Goal: Task Accomplishment & Management: Use online tool/utility

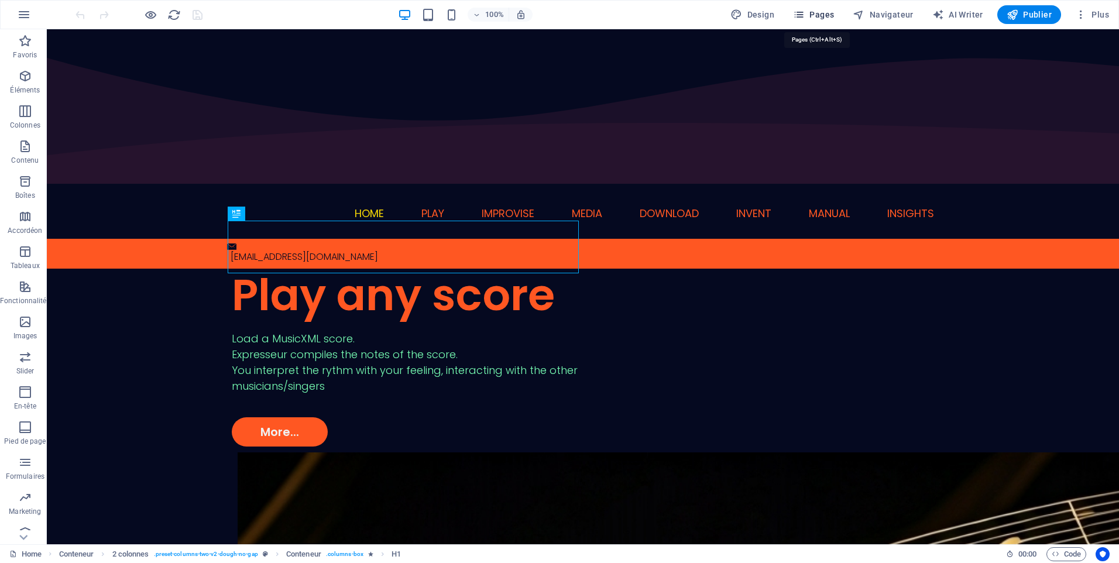
click at [828, 9] on span "Pages" at bounding box center [813, 15] width 41 height 12
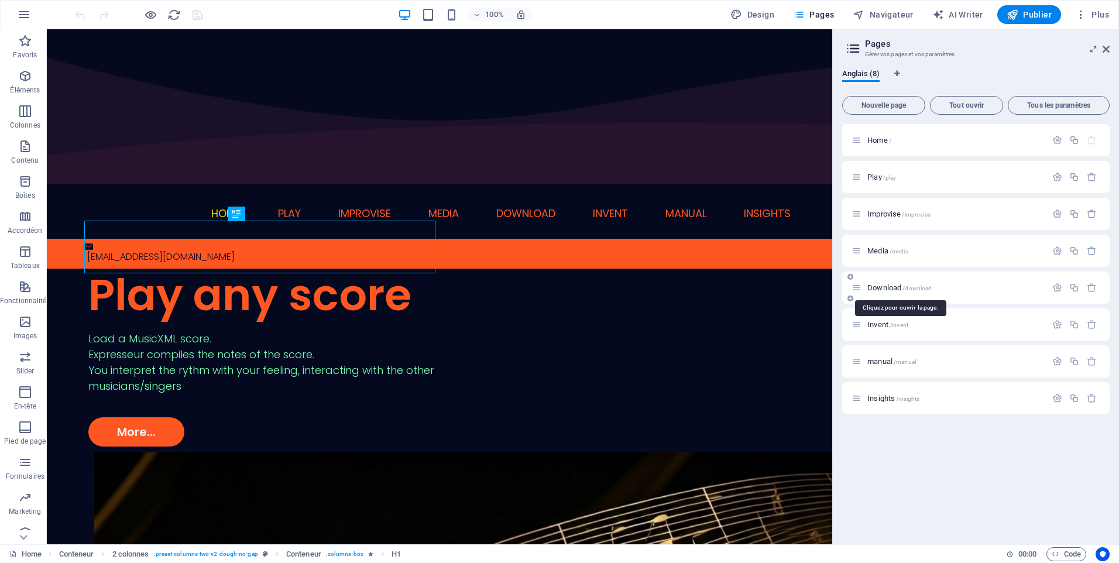
click at [901, 287] on span "Download /download" at bounding box center [899, 287] width 64 height 9
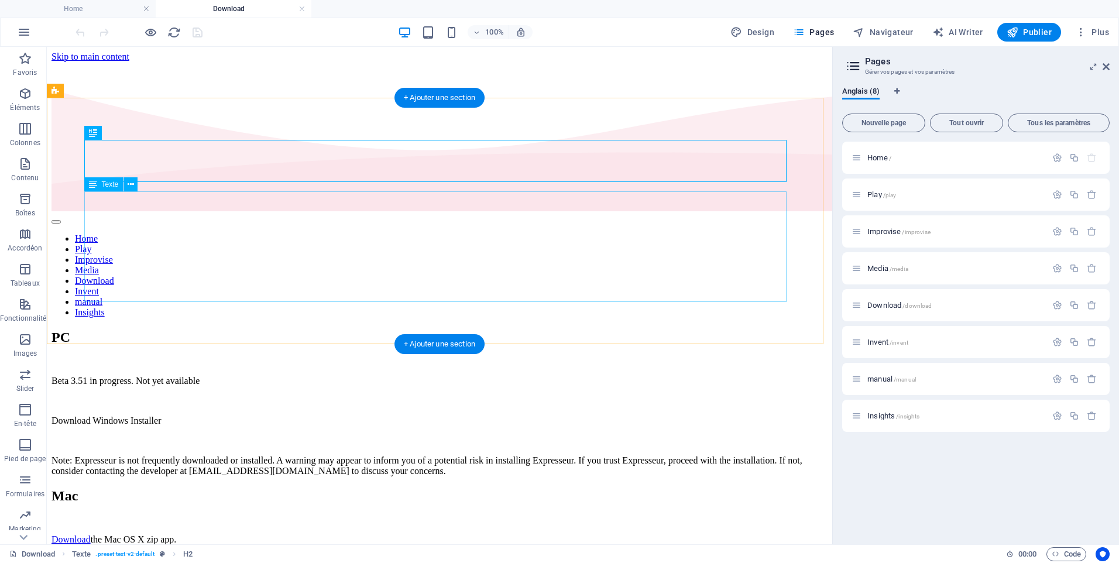
click at [163, 376] on div "Beta 3.51 in progress. Not yet available Download Windows Installer Note: Expre…" at bounding box center [440, 426] width 776 height 101
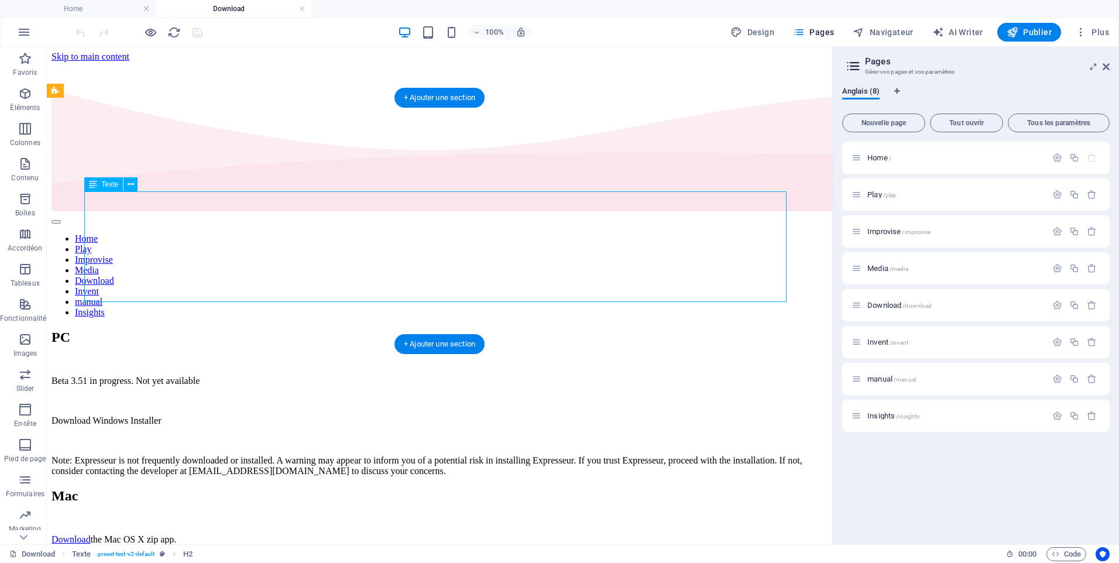
click at [163, 376] on div "Beta 3.51 in progress. Not yet available Download Windows Installer Note: Expre…" at bounding box center [440, 426] width 776 height 101
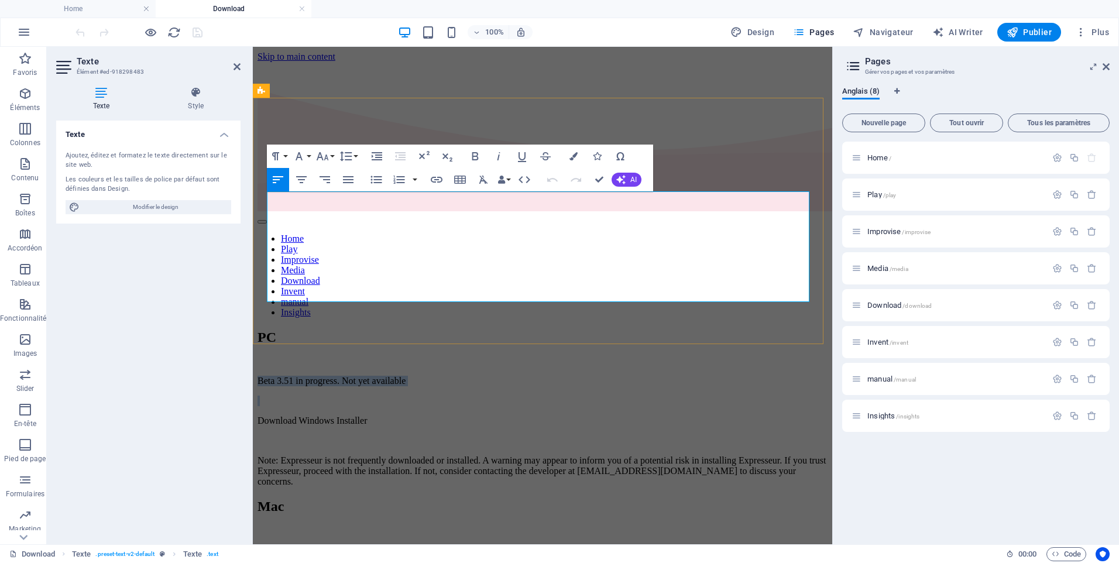
drag, startPoint x: 404, startPoint y: 221, endPoint x: 265, endPoint y: 194, distance: 141.4
click at [265, 330] on div "PC Beta 3.51 in progress. Not yet available Download Windows Installer Note: Ex…" at bounding box center [543, 408] width 570 height 157
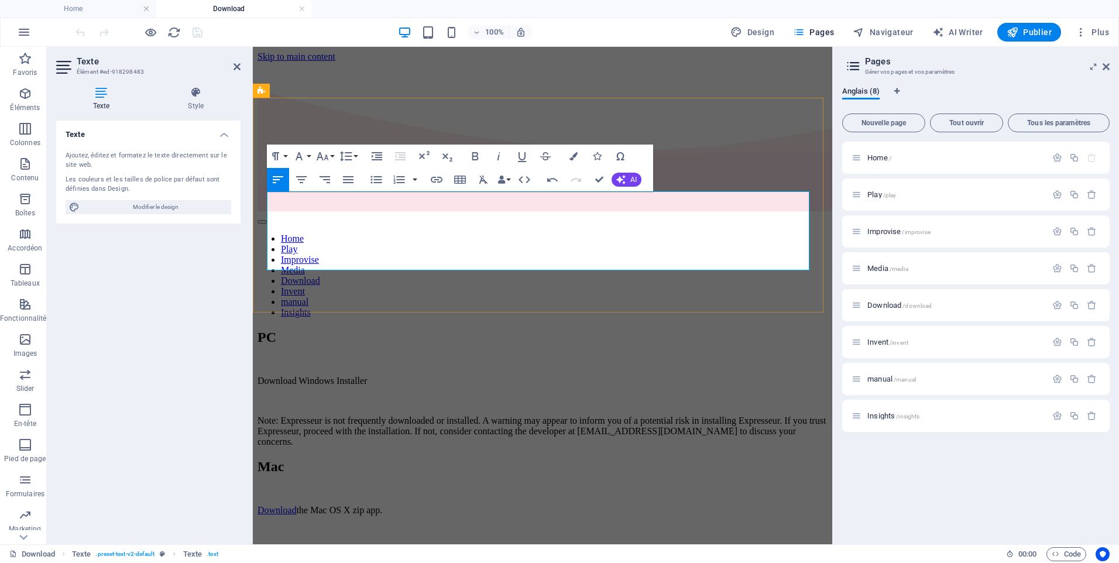
click at [290, 376] on p "Download Windows Installer" at bounding box center [543, 381] width 570 height 11
click at [292, 376] on p "Download Windows Installer" at bounding box center [543, 381] width 570 height 11
click at [269, 376] on p "Download Windows Installer" at bounding box center [543, 381] width 570 height 11
click at [283, 376] on p "Download Windows Installer" at bounding box center [543, 381] width 570 height 11
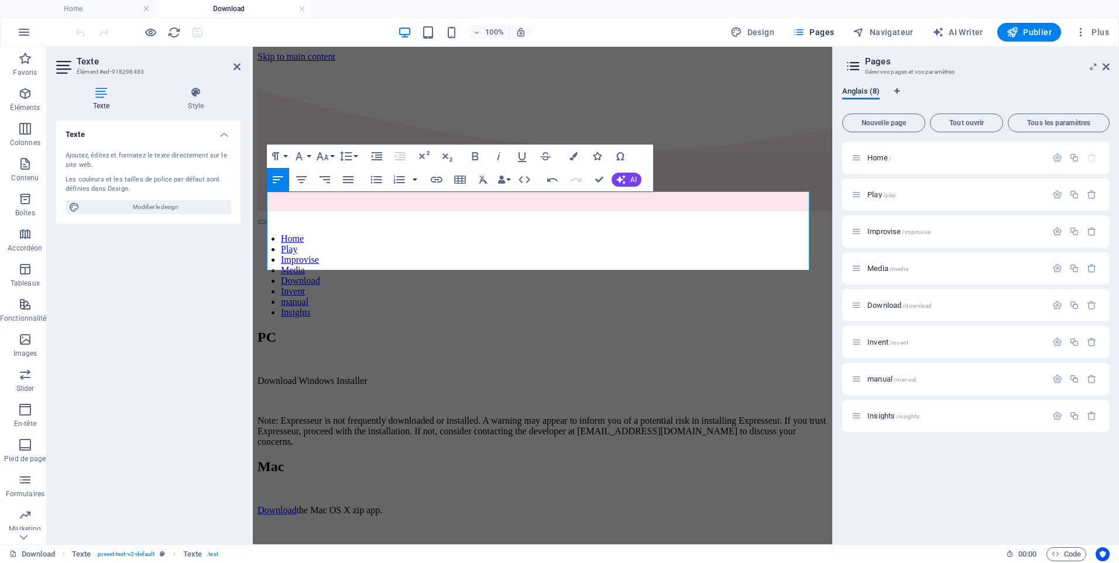
click at [596, 157] on icon "button" at bounding box center [597, 156] width 8 height 8
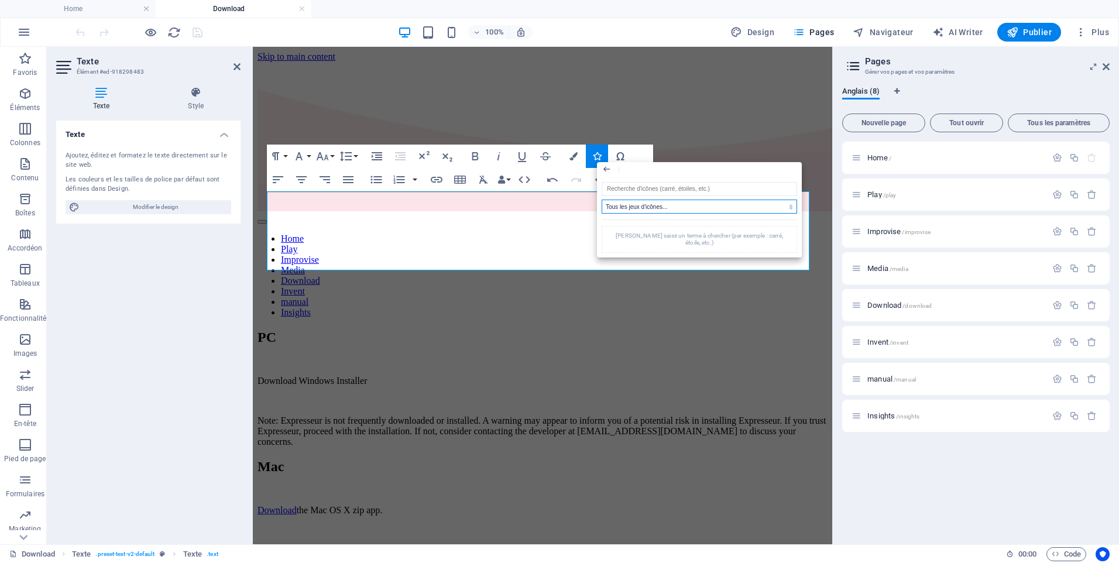
click at [624, 206] on select "Tous les jeux d'icônes... IcoFont Ionicons FontAwesome Brands FontAwesome Duoto…" at bounding box center [700, 207] width 196 height 14
click at [602, 200] on select "Tous les jeux d'icônes... IcoFont Ionicons FontAwesome Brands FontAwesome Duoto…" at bounding box center [700, 207] width 196 height 14
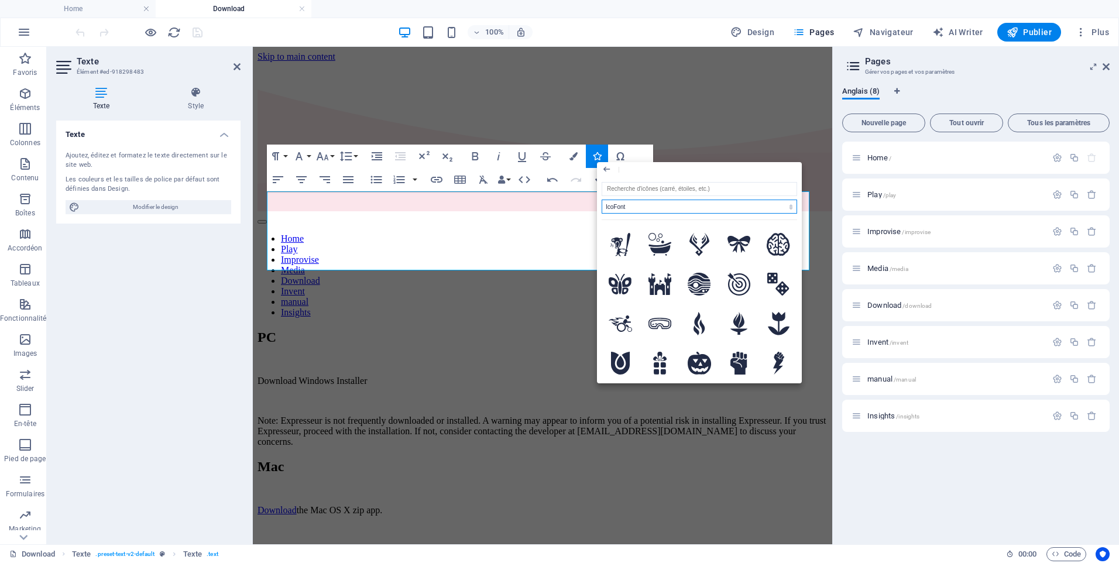
click at [777, 207] on select "Tous les jeux d'icônes... IcoFont Ionicons FontAwesome Brands FontAwesome Duoto…" at bounding box center [700, 207] width 196 height 14
select select "ionicons"
click at [602, 200] on select "Tous les jeux d'icônes... IcoFont Ionicons FontAwesome Brands FontAwesome Duoto…" at bounding box center [700, 207] width 196 height 14
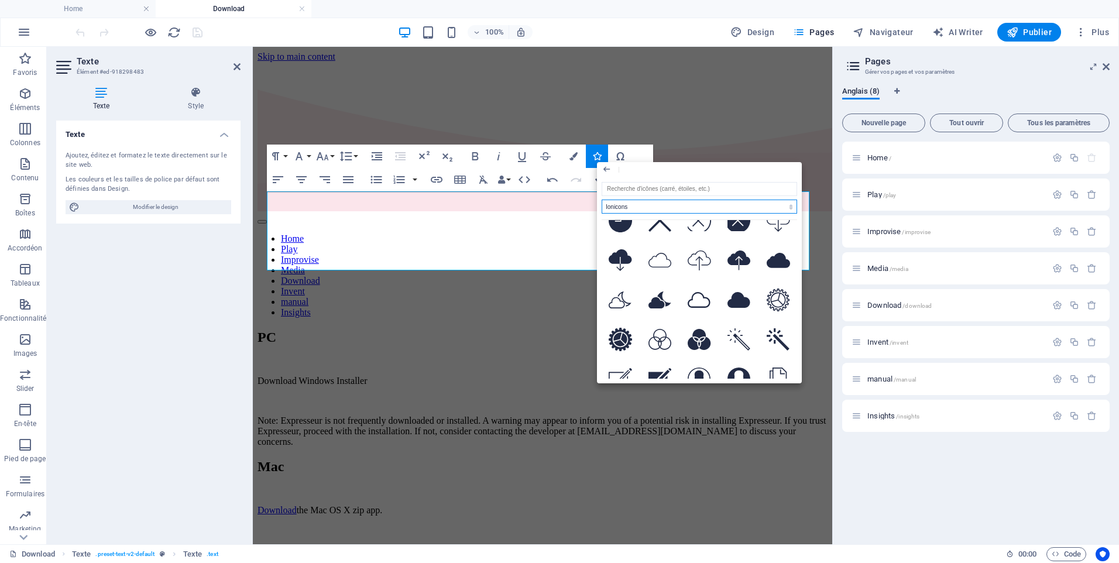
scroll to position [2458, 0]
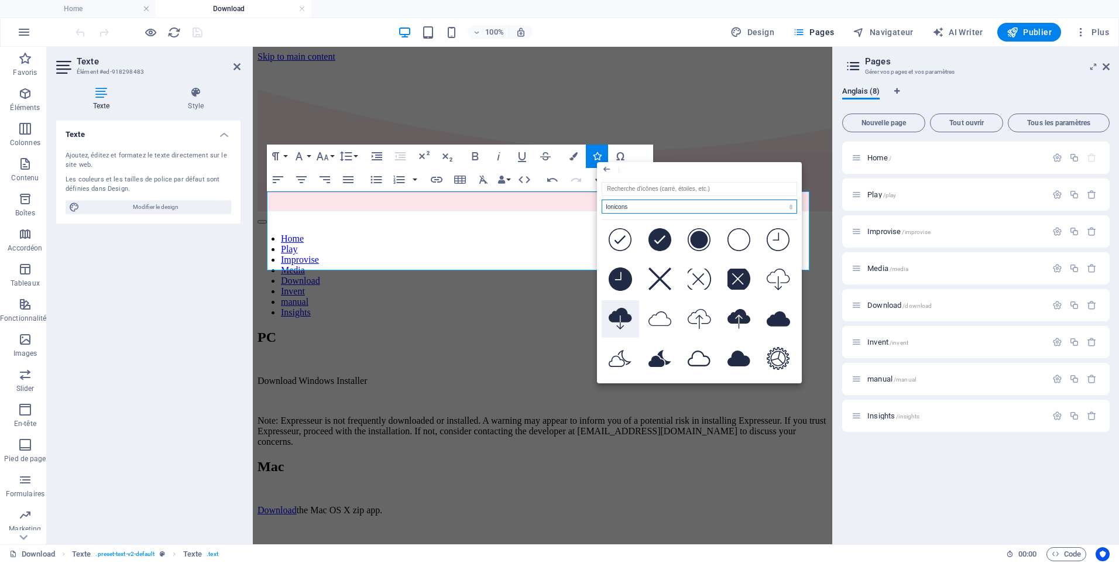
click at [620, 308] on icon at bounding box center [620, 319] width 23 height 22
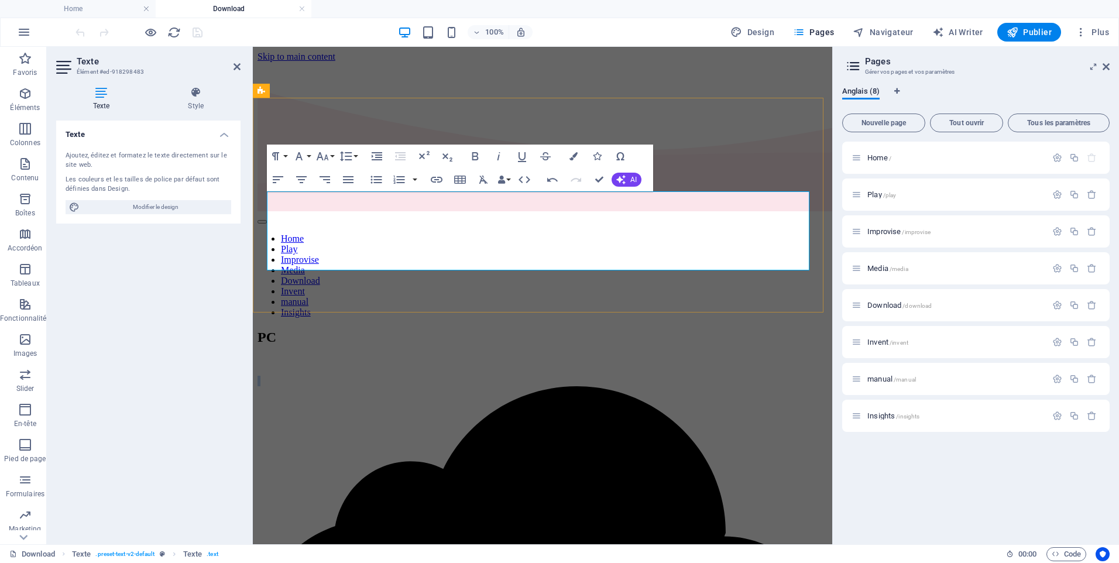
drag, startPoint x: 328, startPoint y: 198, endPoint x: 273, endPoint y: 201, distance: 55.1
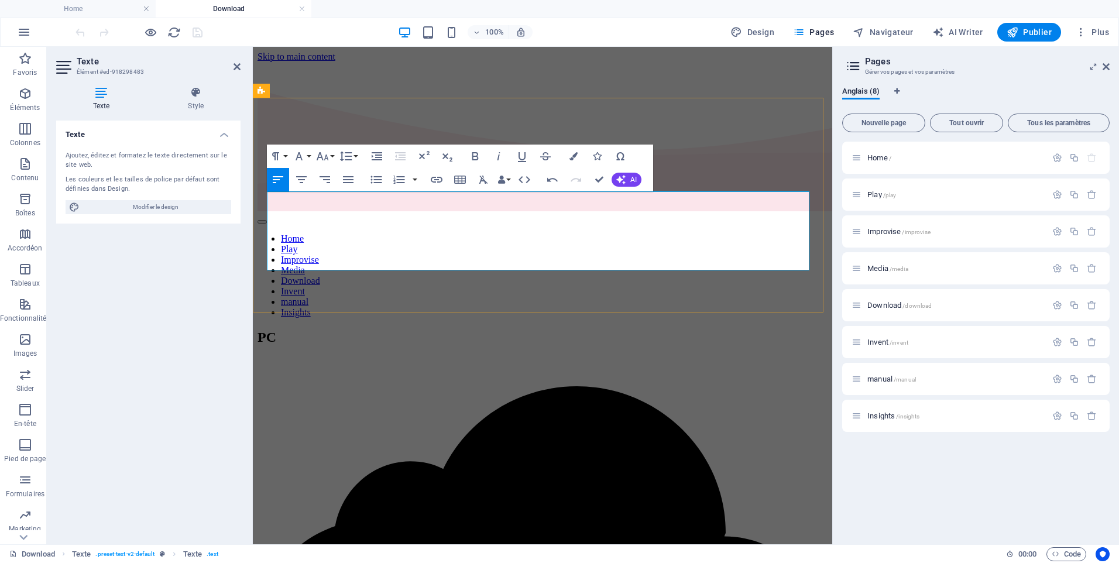
click at [436, 180] on icon "button" at bounding box center [437, 180] width 12 height 6
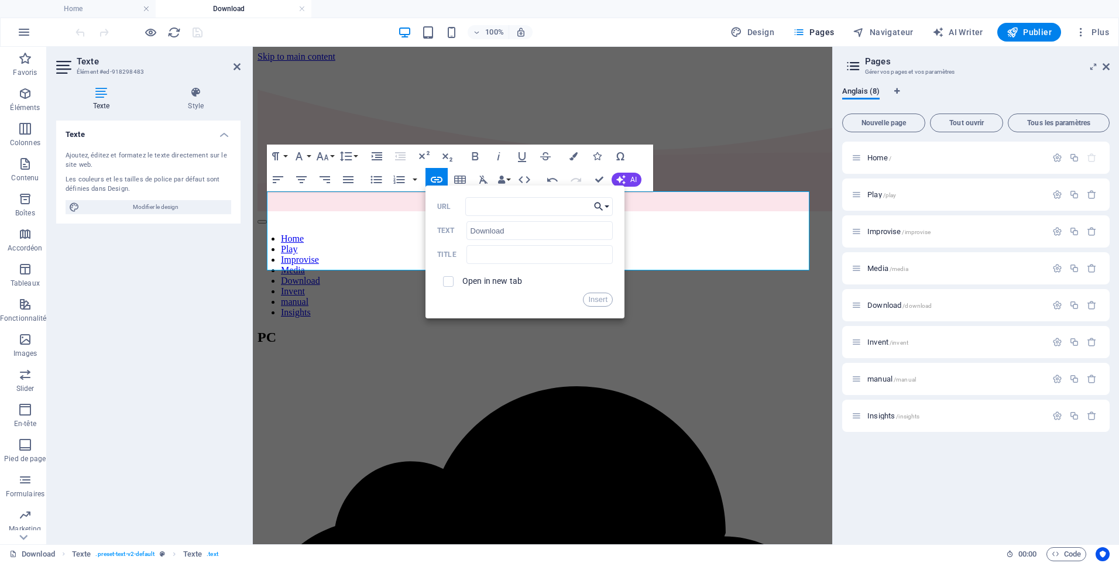
click at [606, 204] on button "Choose Link" at bounding box center [602, 206] width 22 height 19
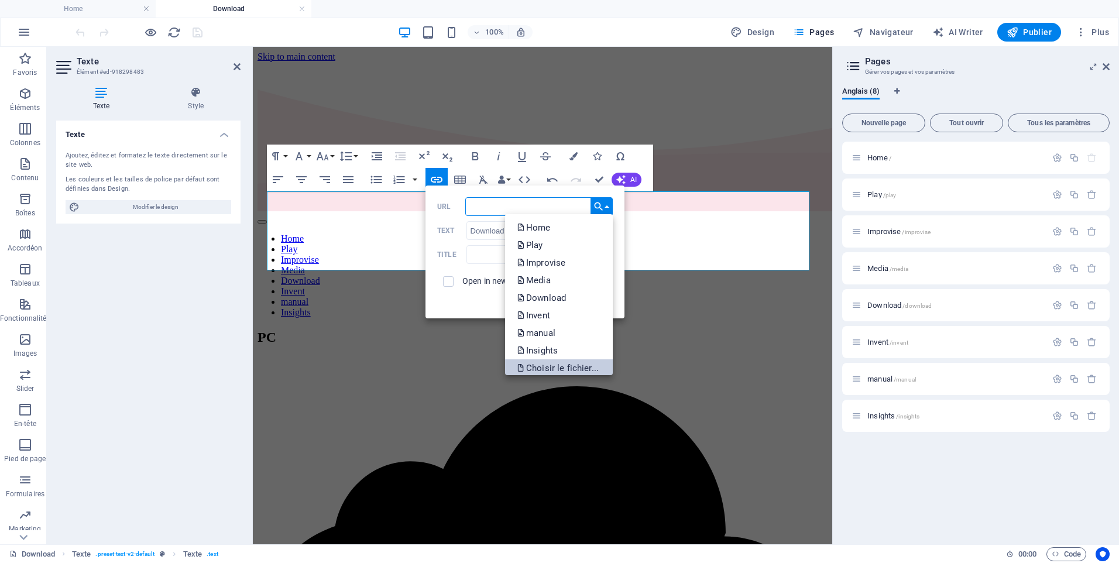
click at [560, 368] on p "Choisir le fichier..." at bounding box center [559, 368] width 84 height 18
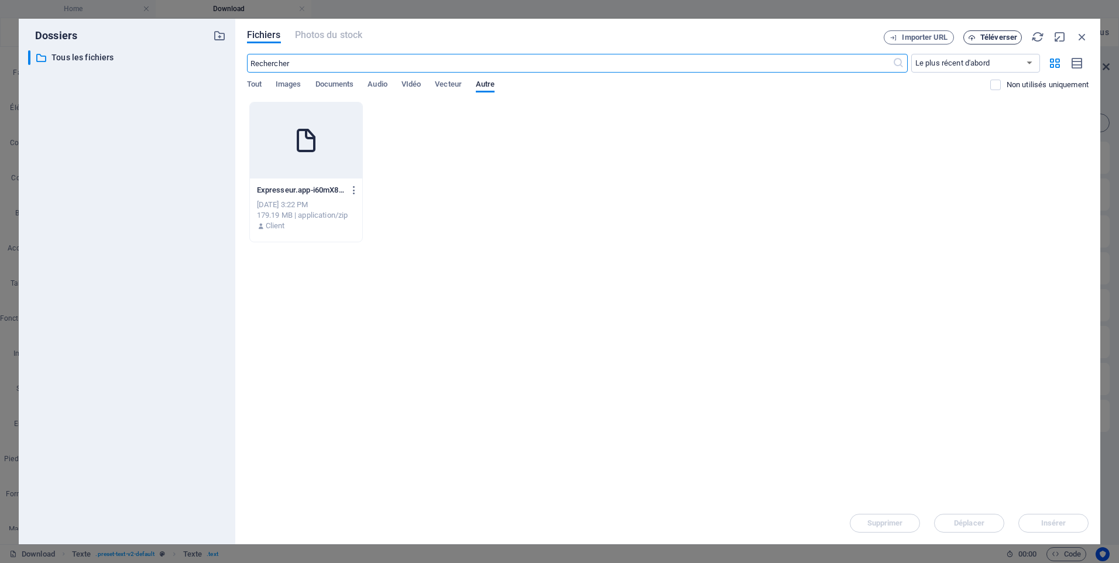
click at [985, 36] on span "Téléverser" at bounding box center [998, 37] width 37 height 7
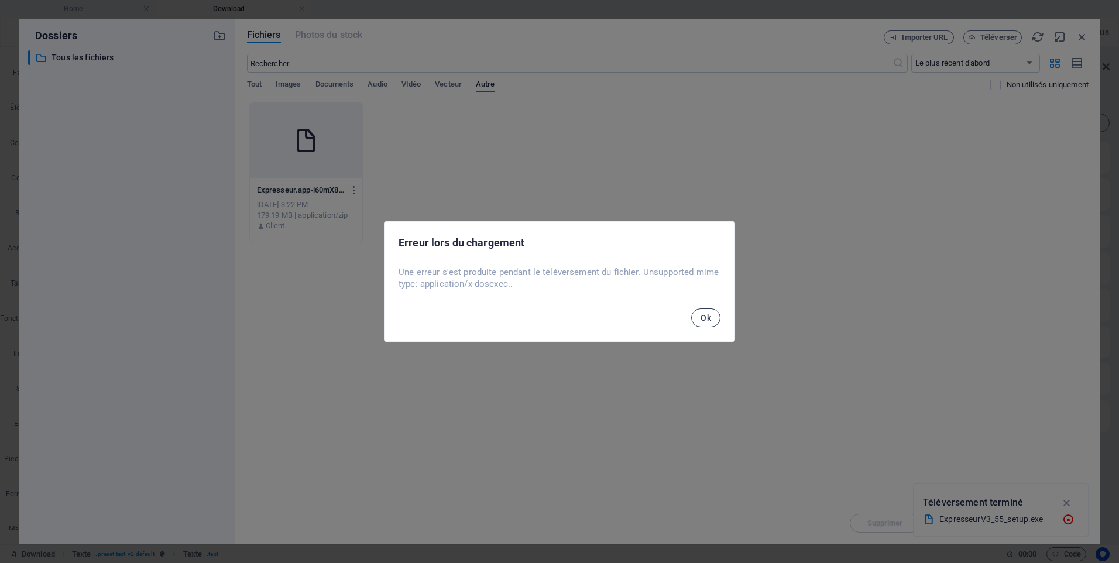
click at [709, 320] on span "Ok" at bounding box center [706, 317] width 11 height 9
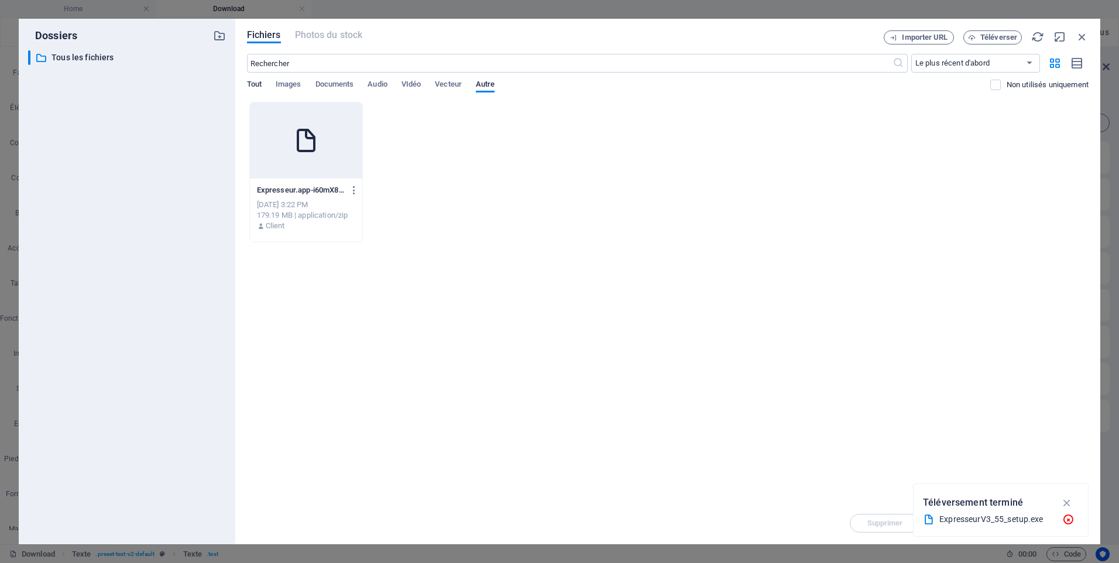
click at [258, 85] on span "Tout" at bounding box center [254, 85] width 15 height 16
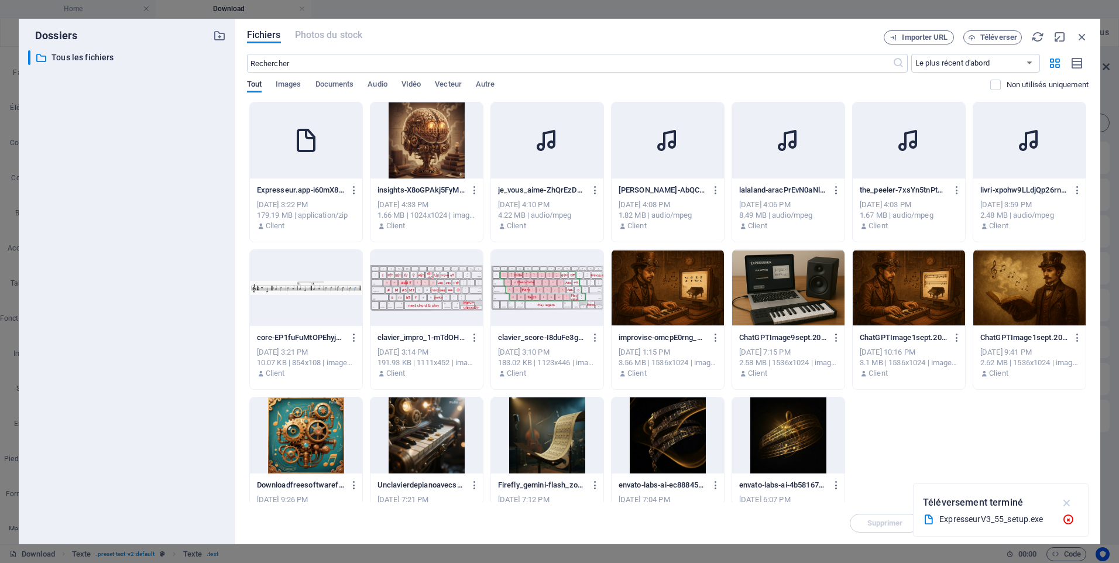
click at [1066, 503] on icon "button" at bounding box center [1067, 502] width 13 height 13
click at [484, 81] on span "Autre" at bounding box center [485, 85] width 19 height 16
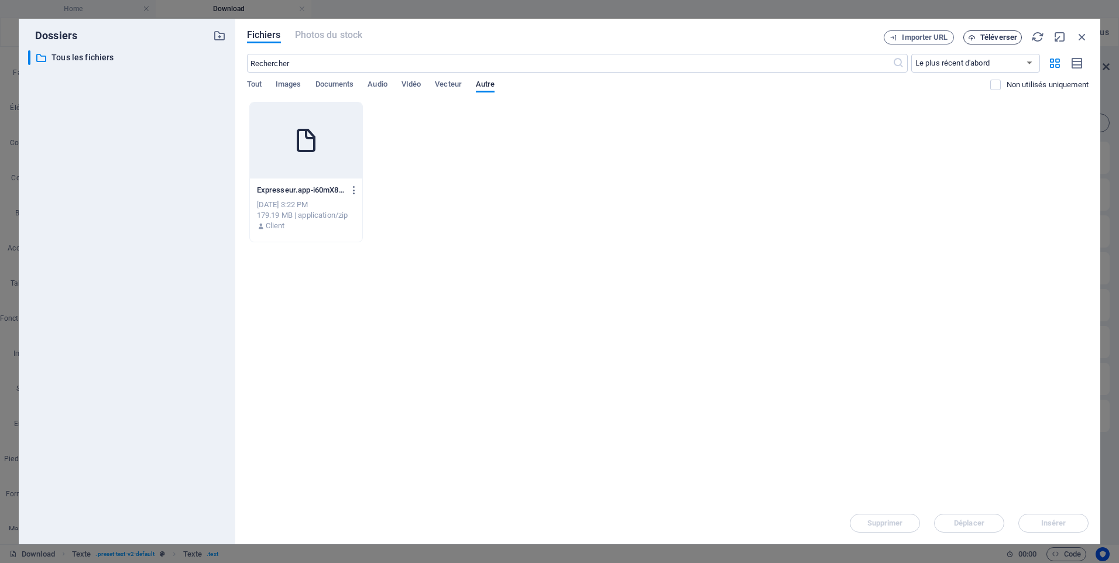
click at [998, 38] on span "Téléverser" at bounding box center [998, 37] width 37 height 7
click at [1037, 37] on icon "button" at bounding box center [1037, 36] width 13 height 13
click at [1004, 38] on span "Téléverser" at bounding box center [998, 37] width 37 height 7
click at [1082, 35] on icon "button" at bounding box center [1082, 36] width 13 height 13
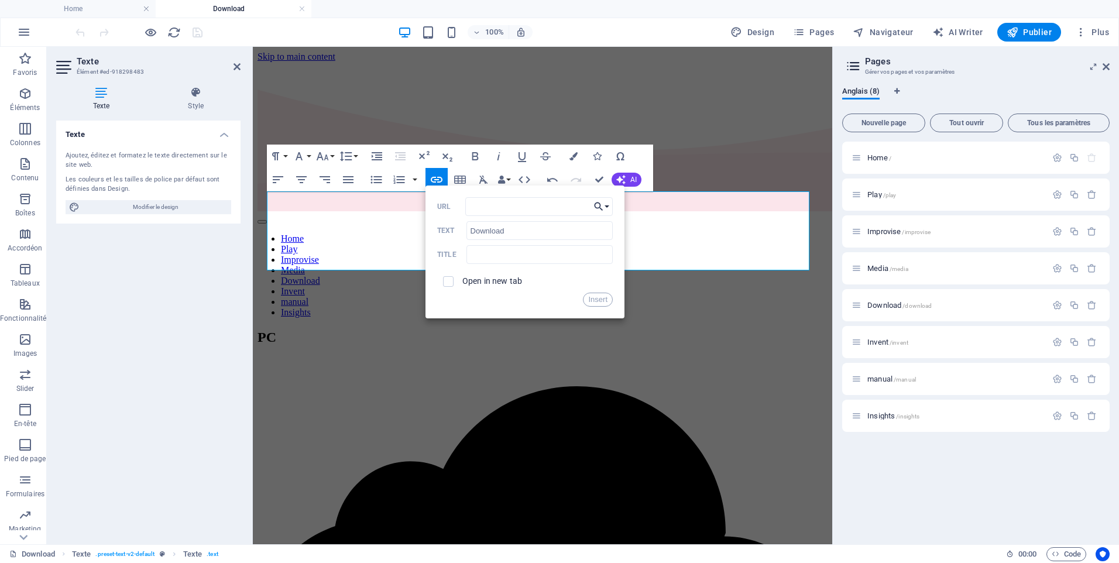
click at [607, 207] on button "Choose Link" at bounding box center [602, 206] width 22 height 19
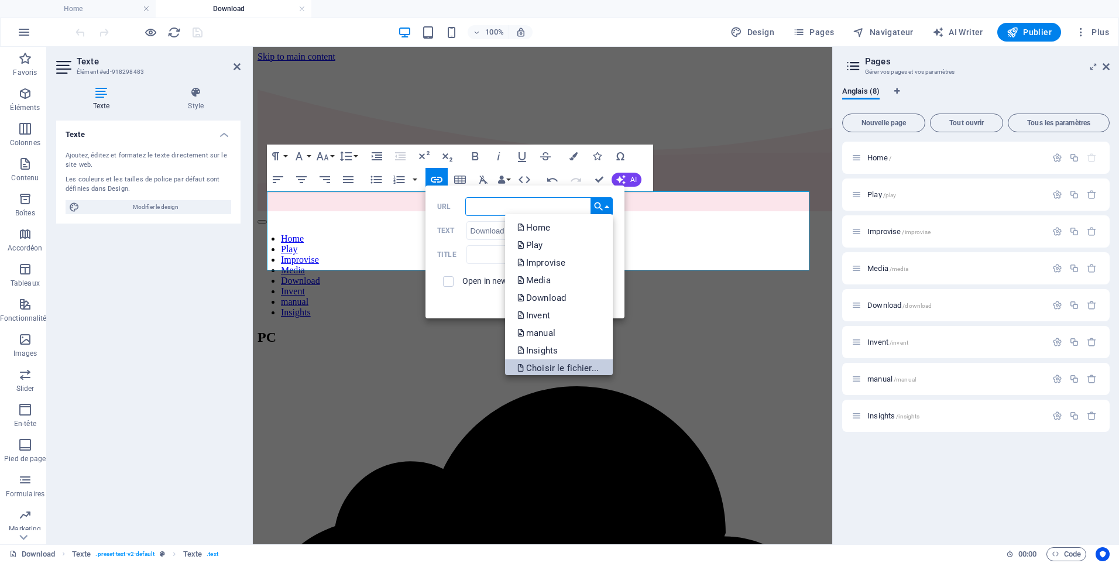
click at [570, 368] on p "Choisir le fichier..." at bounding box center [559, 368] width 84 height 18
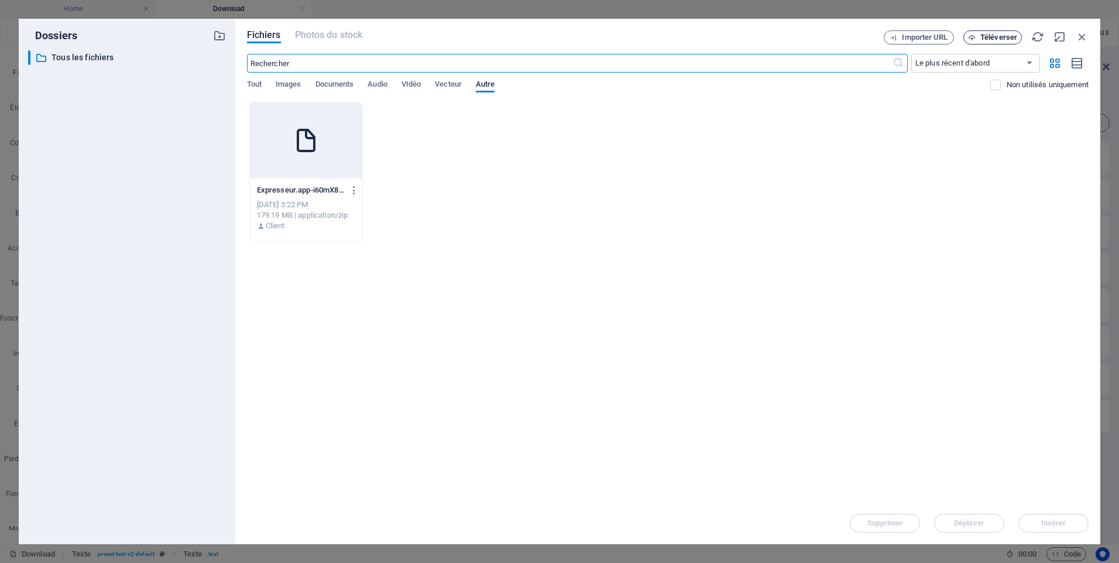
click at [1006, 36] on span "Téléverser" at bounding box center [998, 37] width 37 height 7
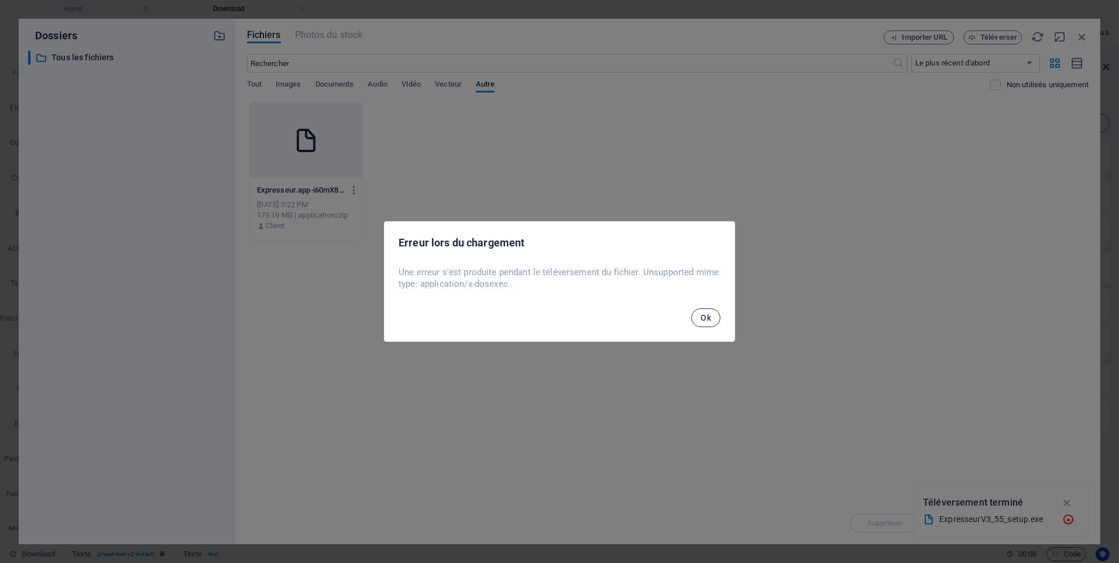
click at [705, 316] on span "Ok" at bounding box center [706, 317] width 11 height 9
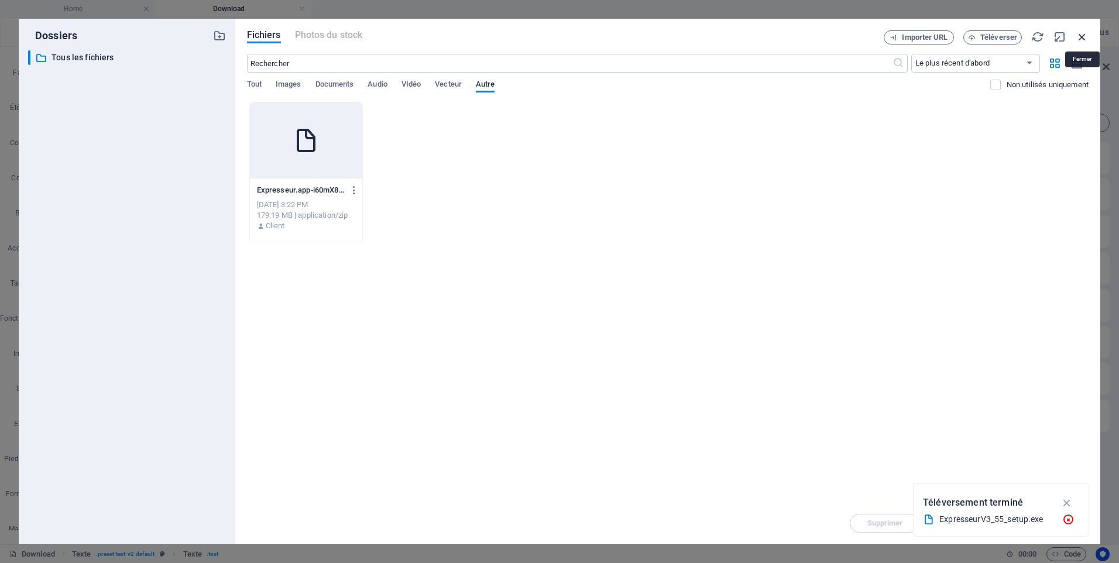
click at [1081, 37] on icon "button" at bounding box center [1082, 36] width 13 height 13
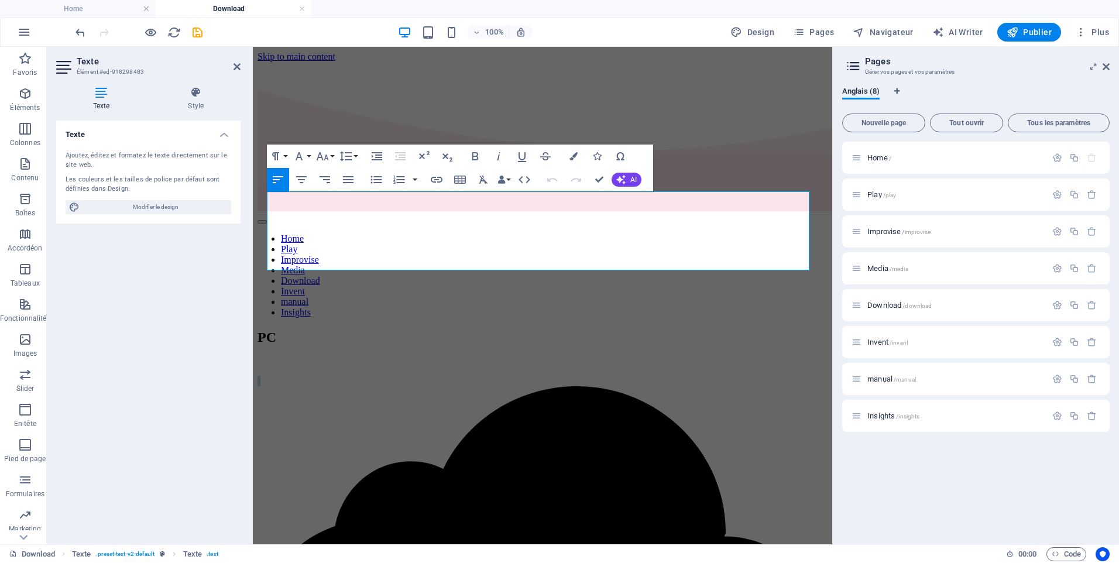
drag, startPoint x: 331, startPoint y: 202, endPoint x: 216, endPoint y: 200, distance: 114.8
click at [440, 180] on icon "button" at bounding box center [437, 180] width 14 height 14
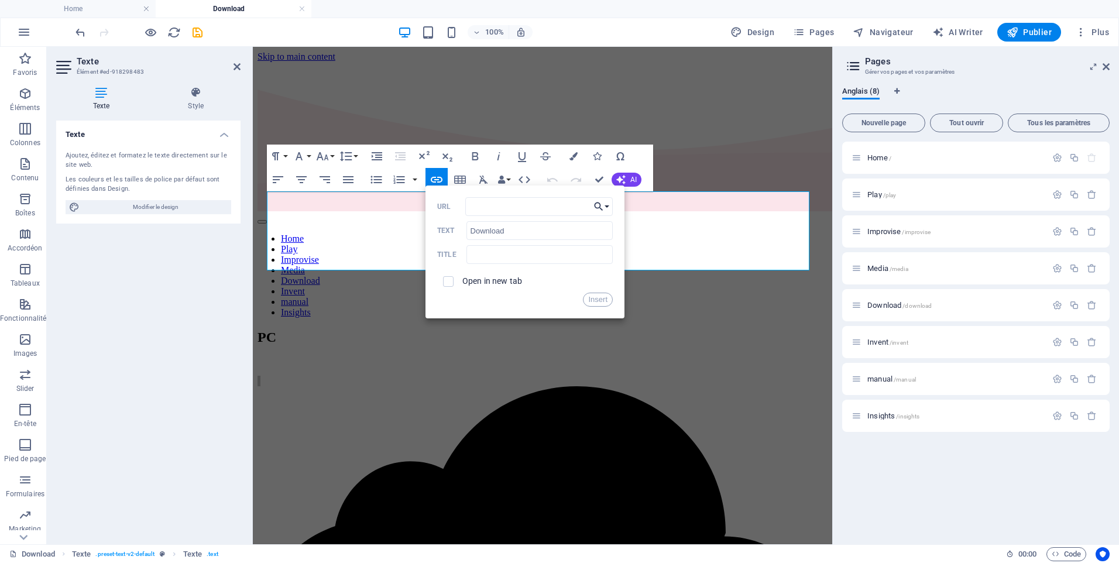
click at [607, 207] on button "Choose Link" at bounding box center [602, 206] width 22 height 19
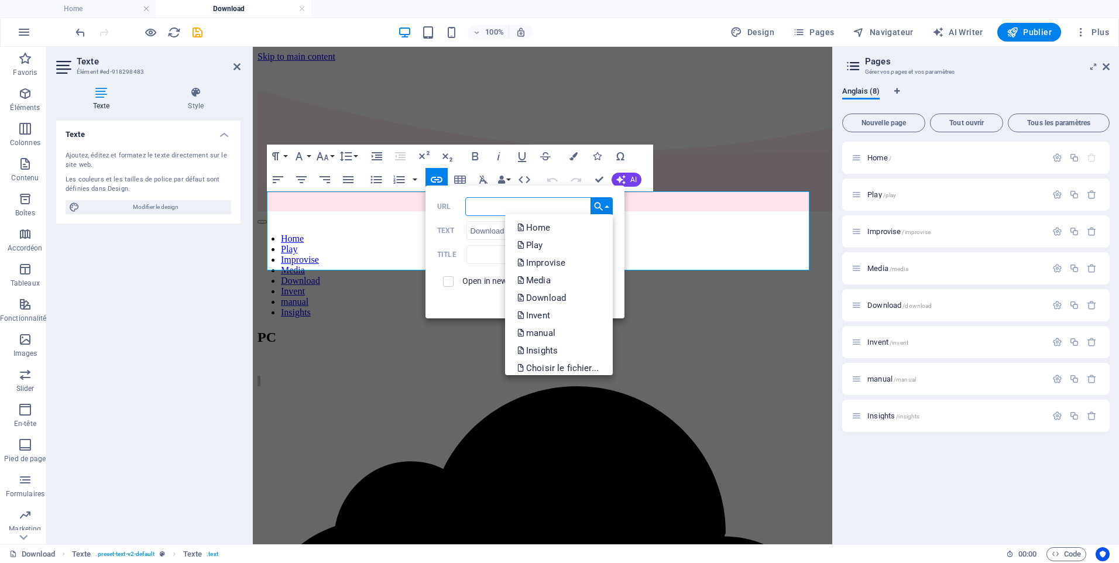
click at [535, 201] on input "URL" at bounding box center [539, 206] width 148 height 19
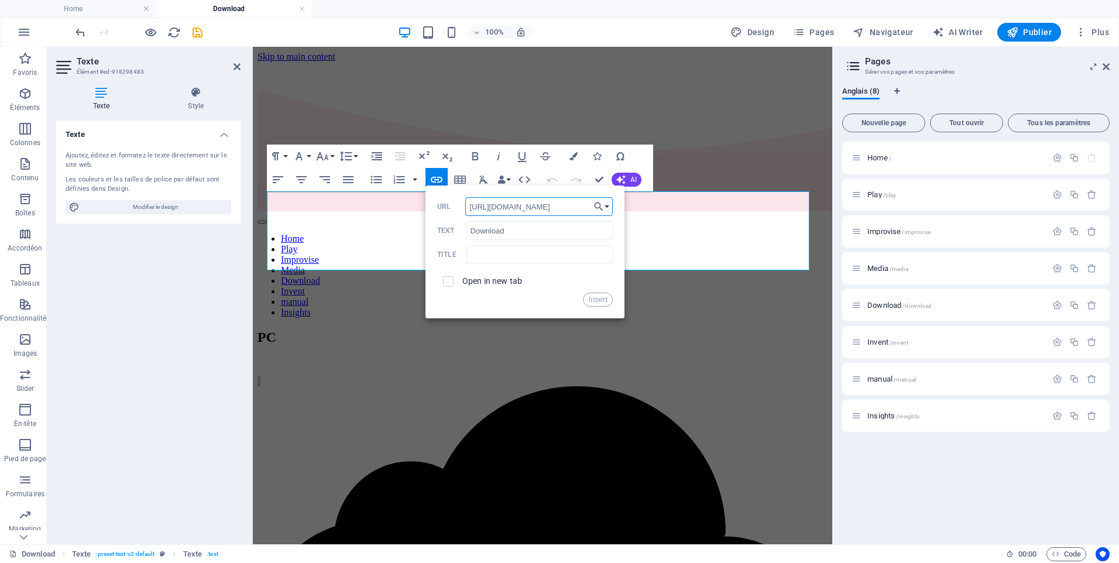
paste input "ExpresseurV3_55_setup.exe"
type input "[URL][DOMAIN_NAME]"
drag, startPoint x: 596, startPoint y: 297, endPoint x: 344, endPoint y: 251, distance: 257.1
click at [596, 297] on button "Insert" at bounding box center [598, 300] width 30 height 14
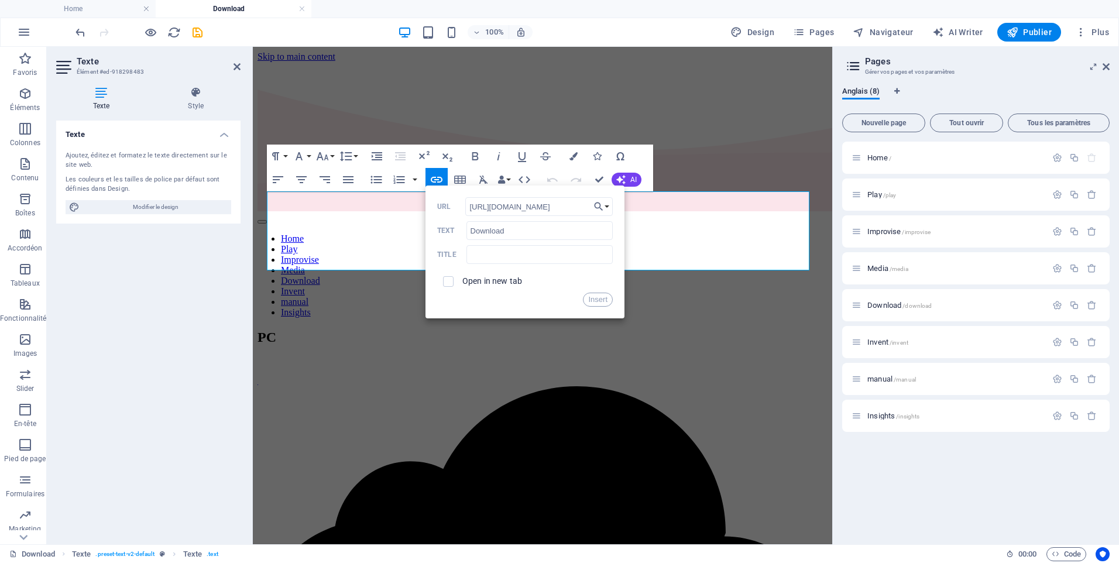
scroll to position [0, 0]
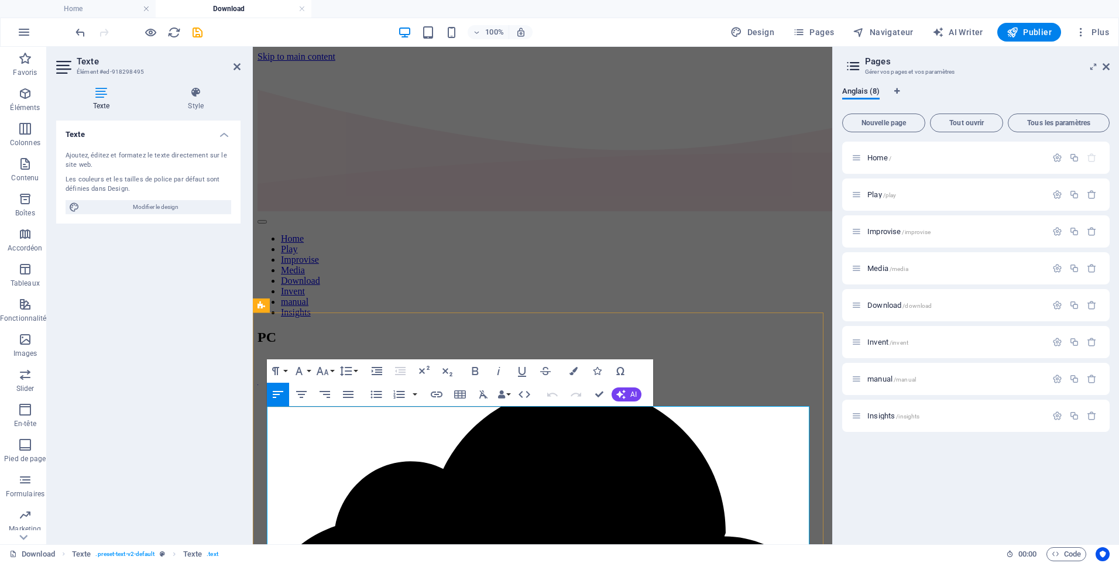
click at [618, 373] on icon "button" at bounding box center [620, 371] width 8 height 8
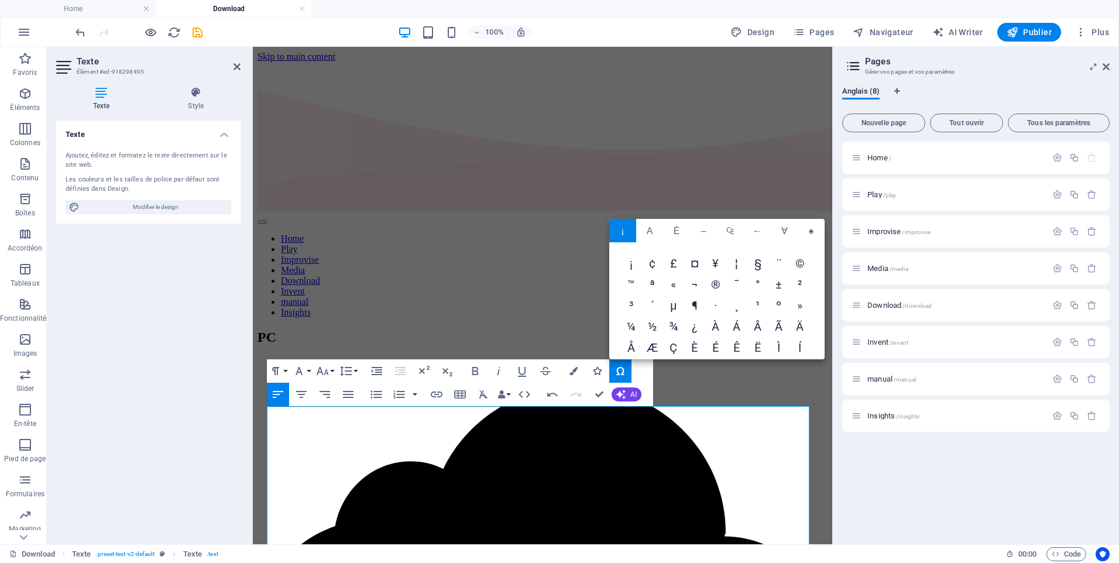
click at [599, 372] on icon "button" at bounding box center [597, 371] width 8 height 8
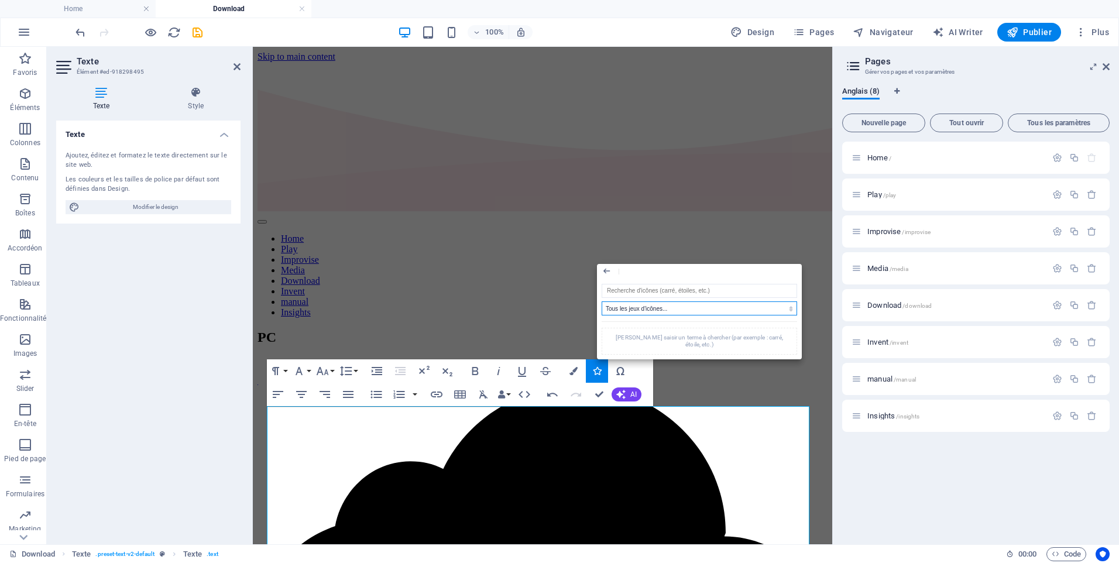
click at [621, 309] on select "Tous les jeux d'icônes... IcoFont Ionicons FontAwesome Brands FontAwesome Duoto…" at bounding box center [700, 308] width 196 height 14
select select "ionicons"
click at [602, 301] on select "Tous les jeux d'icônes... IcoFont Ionicons FontAwesome Brands FontAwesome Duoto…" at bounding box center [700, 308] width 196 height 14
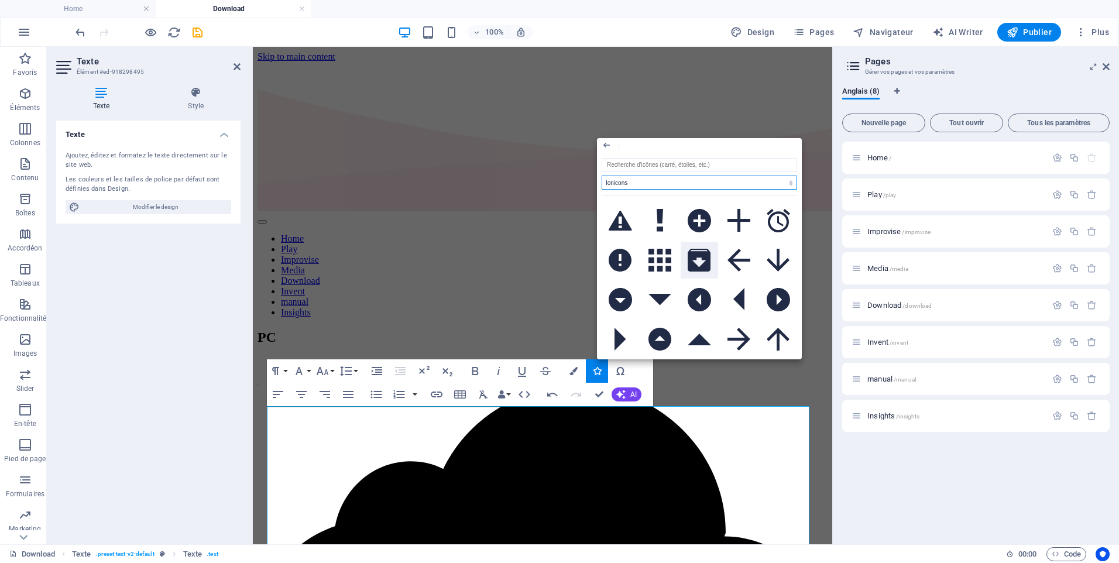
click at [703, 265] on icon at bounding box center [699, 260] width 23 height 23
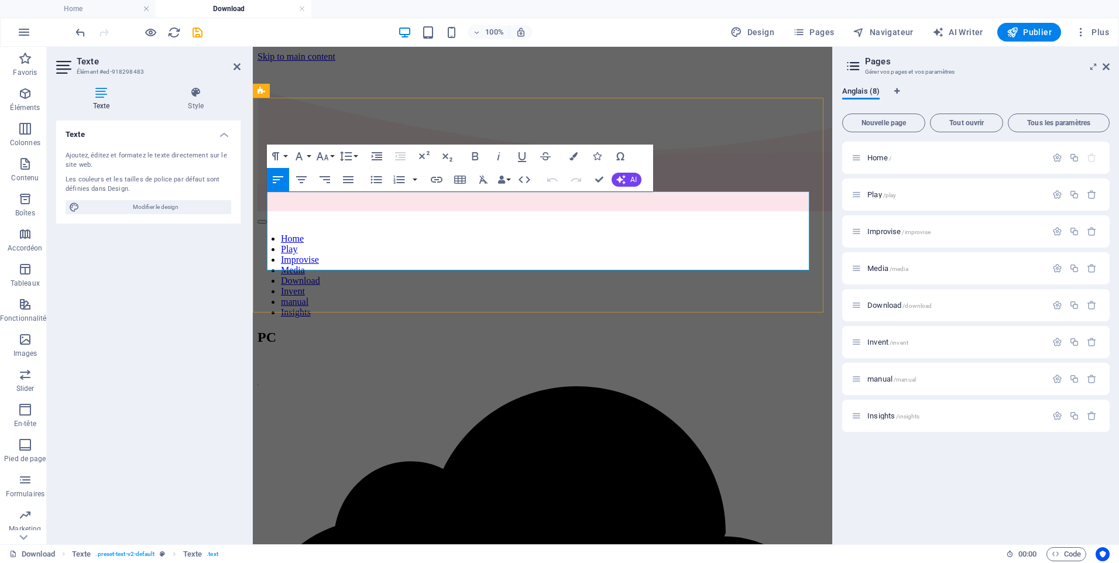
click at [599, 157] on icon "button" at bounding box center [597, 156] width 8 height 8
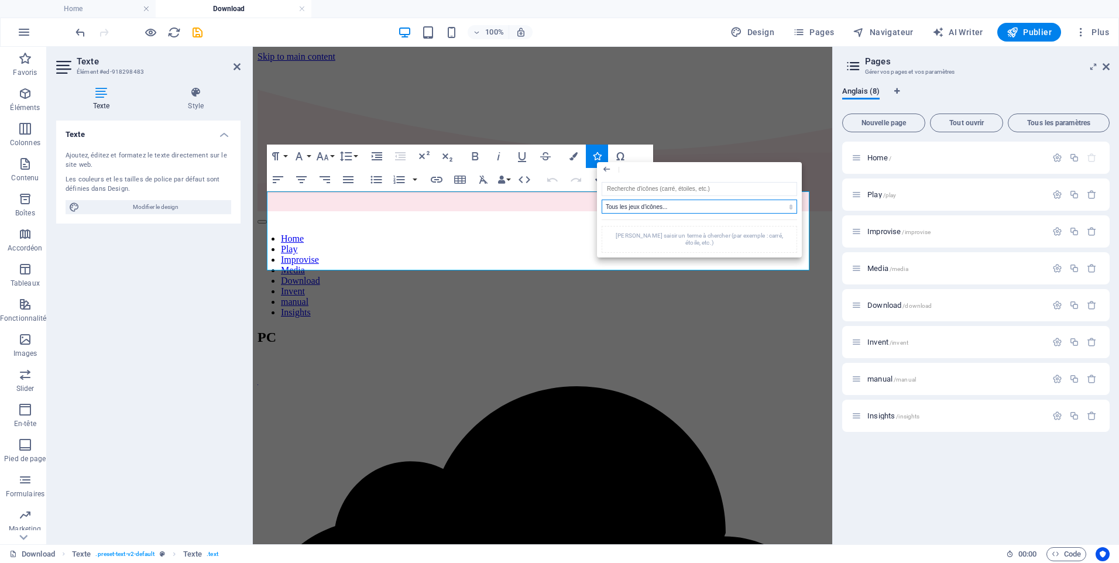
click at [633, 210] on select "Tous les jeux d'icônes... IcoFont Ionicons FontAwesome Brands FontAwesome Duoto…" at bounding box center [700, 207] width 196 height 14
select select "ionicons"
click at [602, 200] on select "Tous les jeux d'icônes... IcoFont Ionicons FontAwesome Brands FontAwesome Duoto…" at bounding box center [700, 207] width 196 height 14
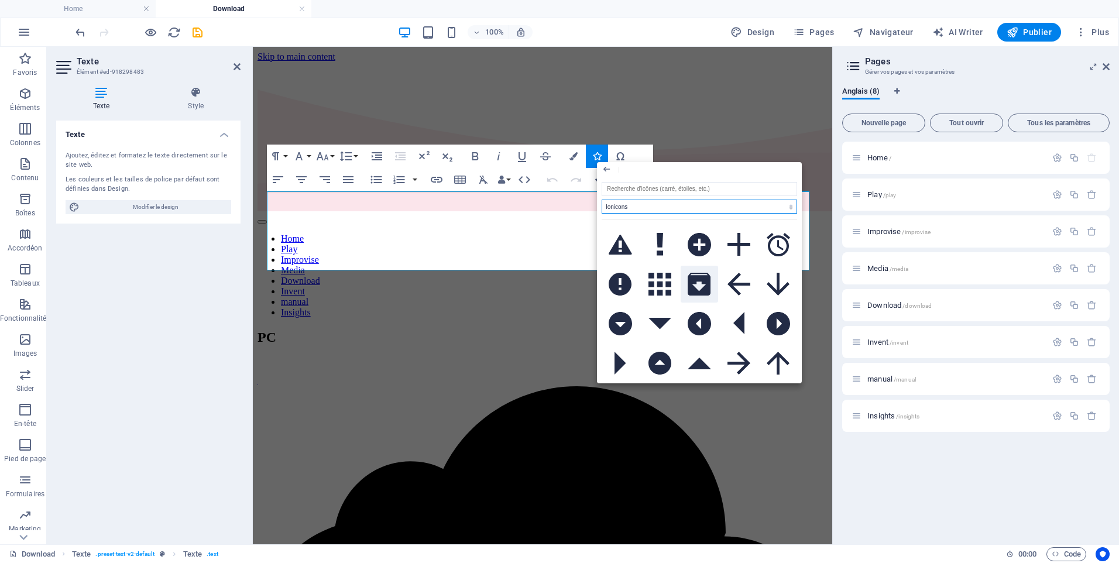
click at [692, 288] on icon at bounding box center [699, 284] width 23 height 23
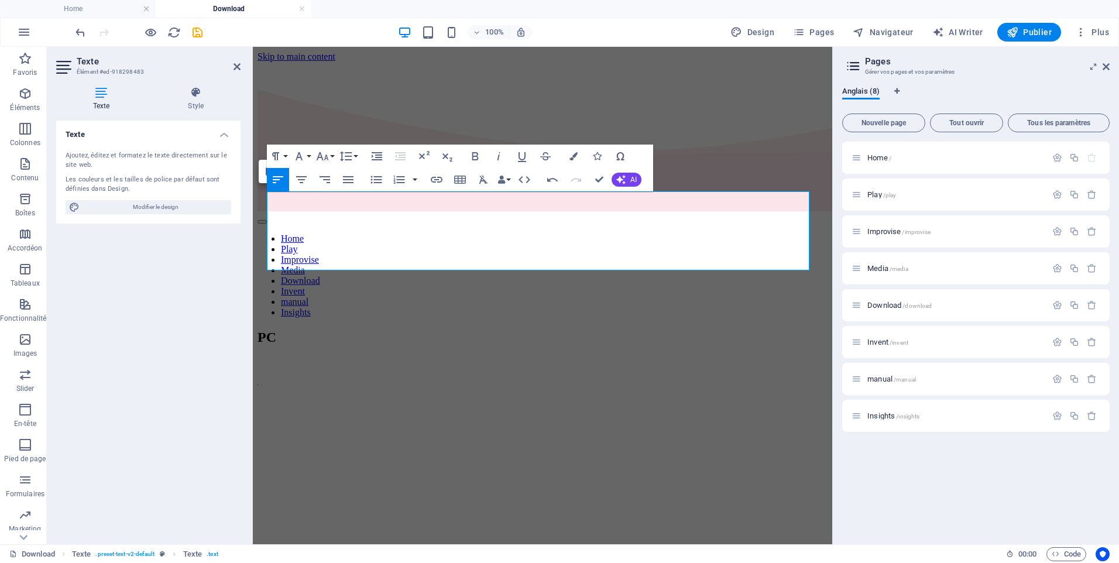
click at [595, 156] on icon "button" at bounding box center [597, 156] width 8 height 8
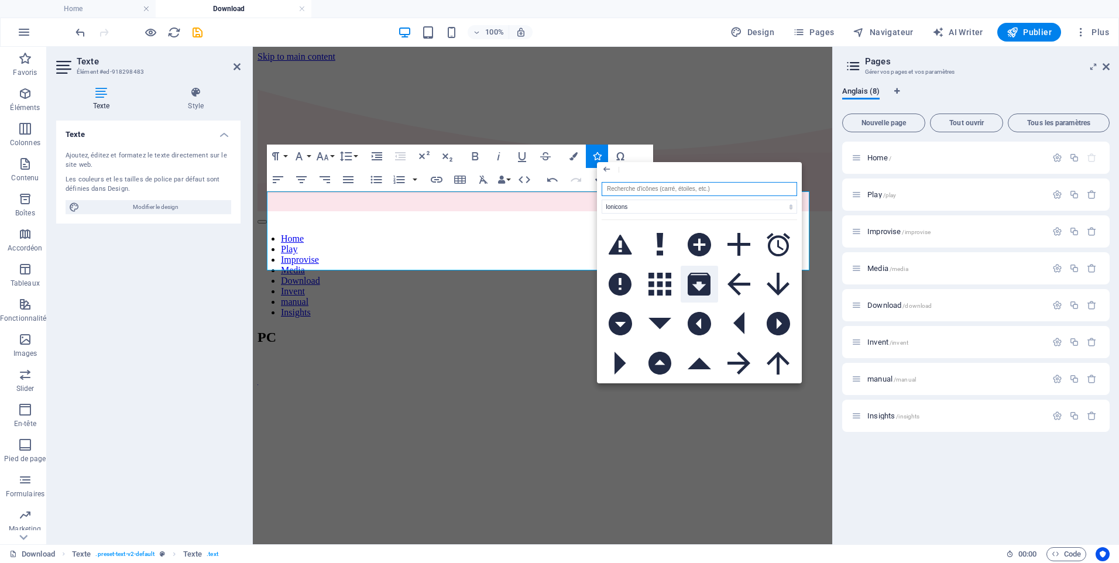
click at [696, 281] on icon at bounding box center [699, 284] width 23 height 23
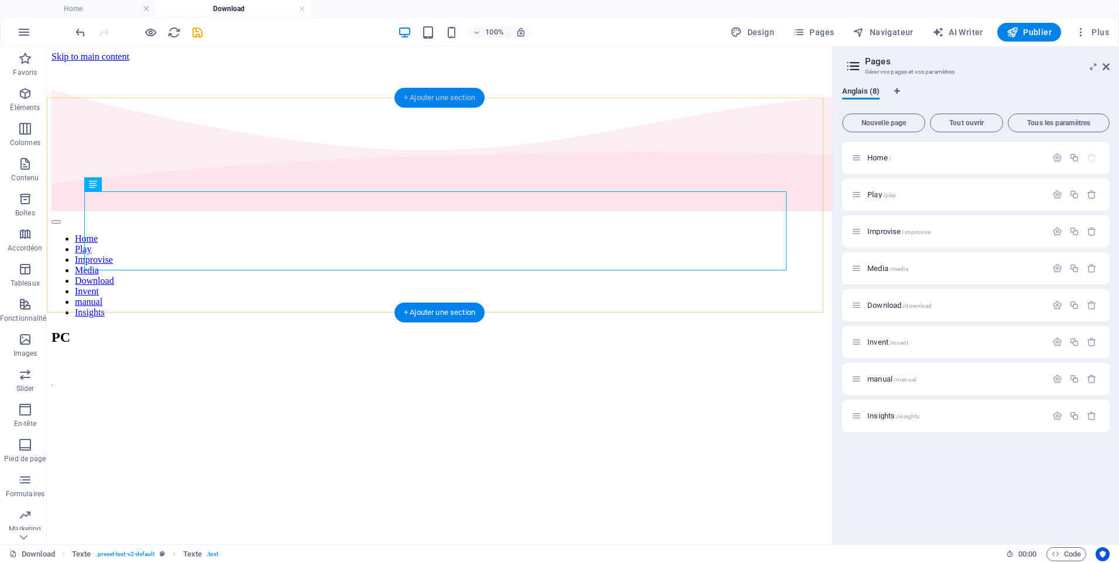
click at [434, 100] on div "+ Ajouter une section" at bounding box center [440, 98] width 90 height 20
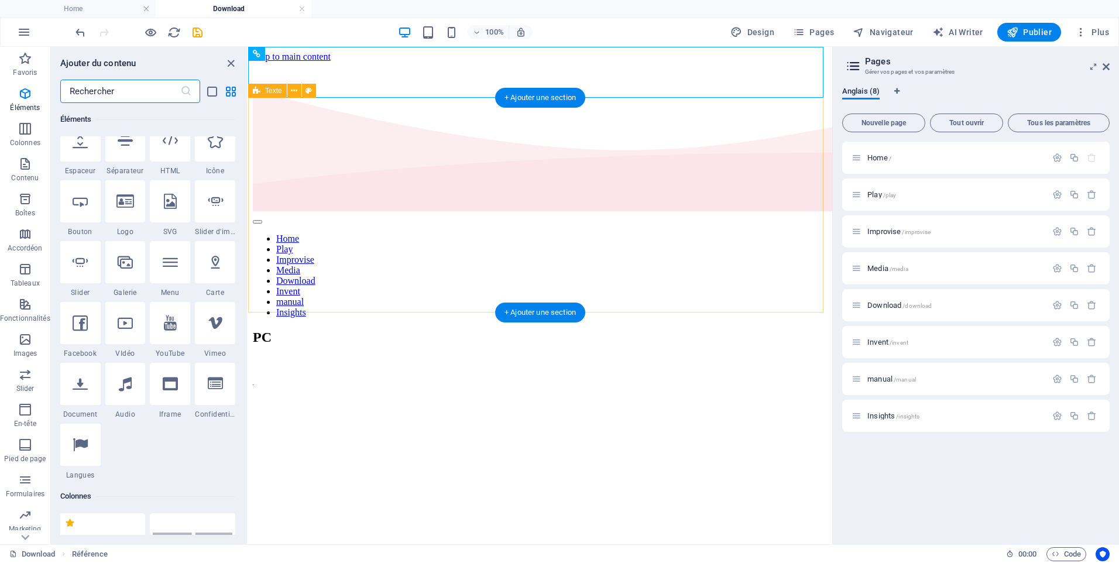
scroll to position [2048, 0]
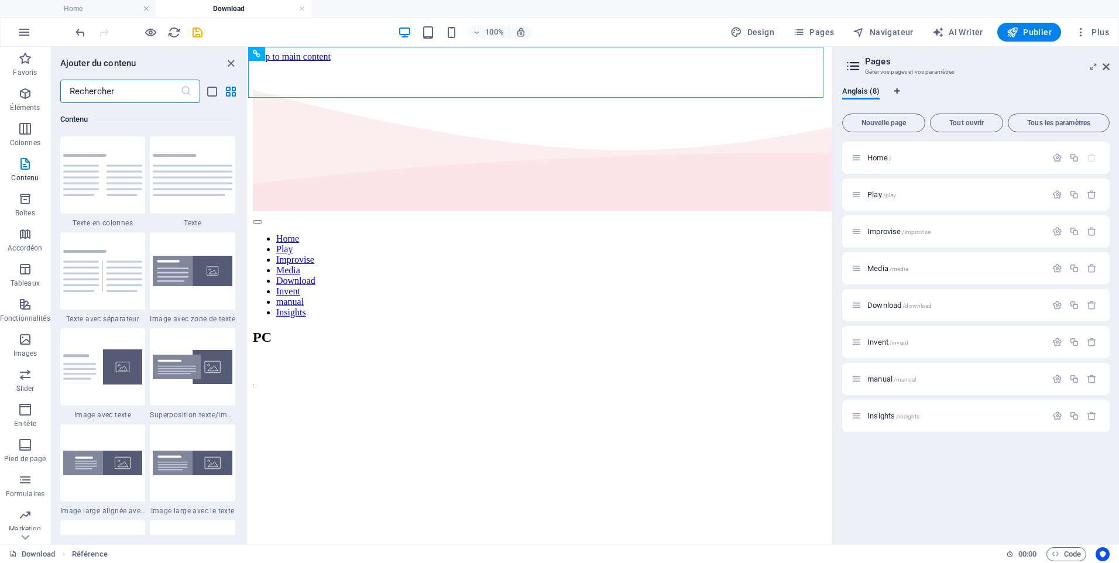
click at [208, 196] on img at bounding box center [193, 175] width 80 height 42
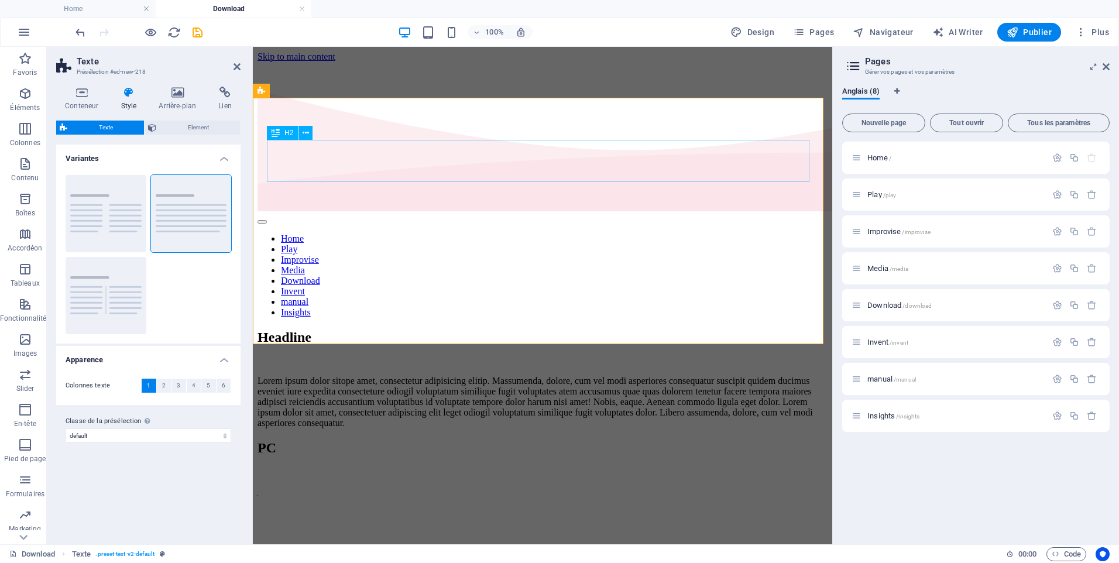
click at [358, 330] on div "Headline" at bounding box center [543, 338] width 570 height 16
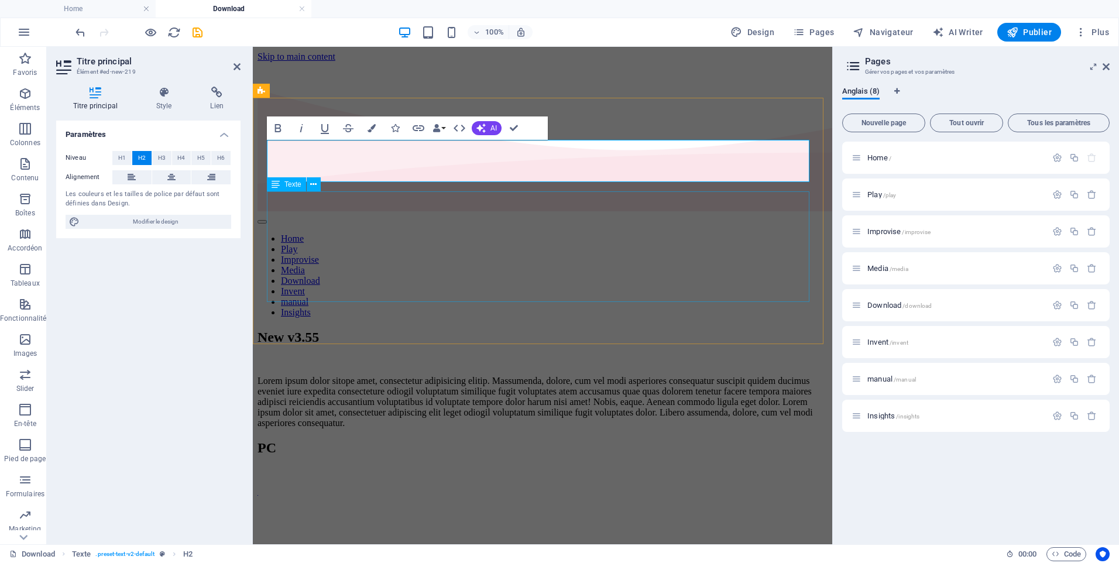
click at [348, 376] on div "Lorem ipsum dolor sitope amet, consectetur adipisicing elitip. Massumenda, dolo…" at bounding box center [543, 402] width 570 height 53
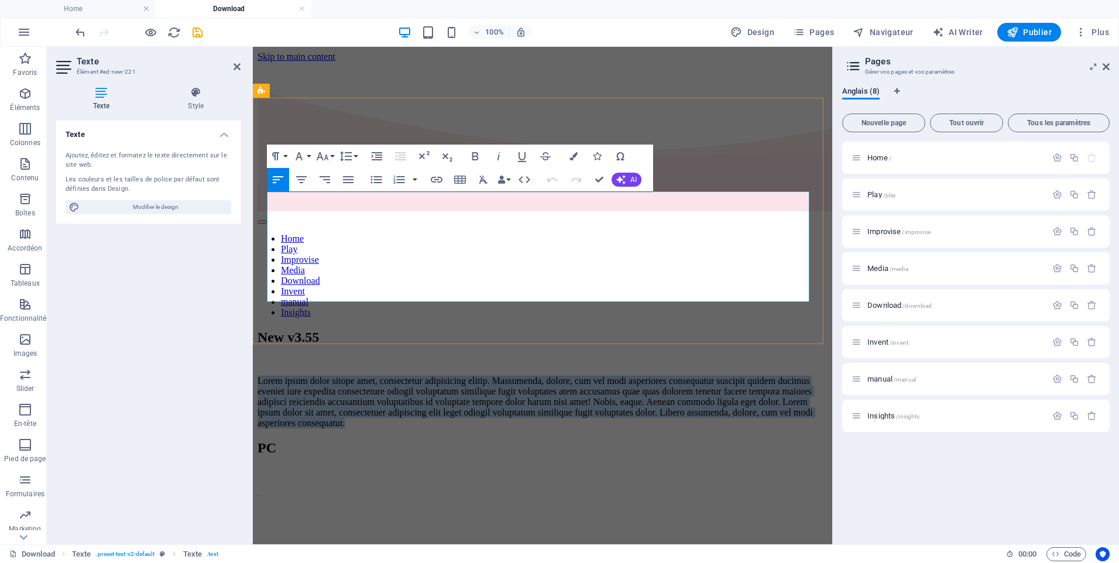
drag, startPoint x: 455, startPoint y: 293, endPoint x: 268, endPoint y: 199, distance: 209.2
click at [268, 376] on p "Lorem ipsum dolor sitope amet, consectetur adipisicing elitip. Massumenda, dolo…" at bounding box center [543, 402] width 570 height 53
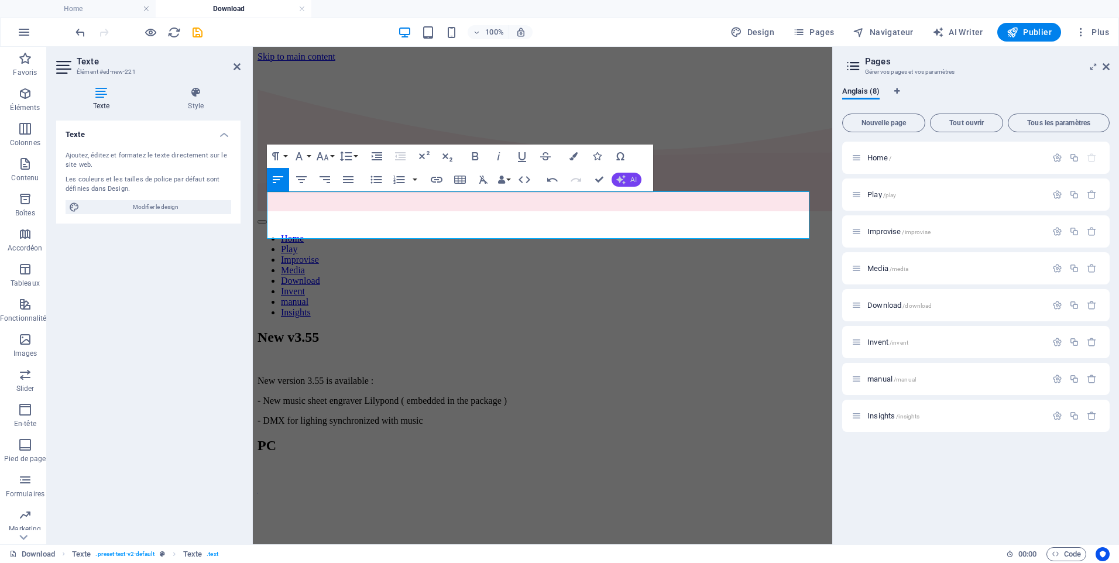
click at [632, 178] on span "AI" at bounding box center [633, 179] width 6 height 7
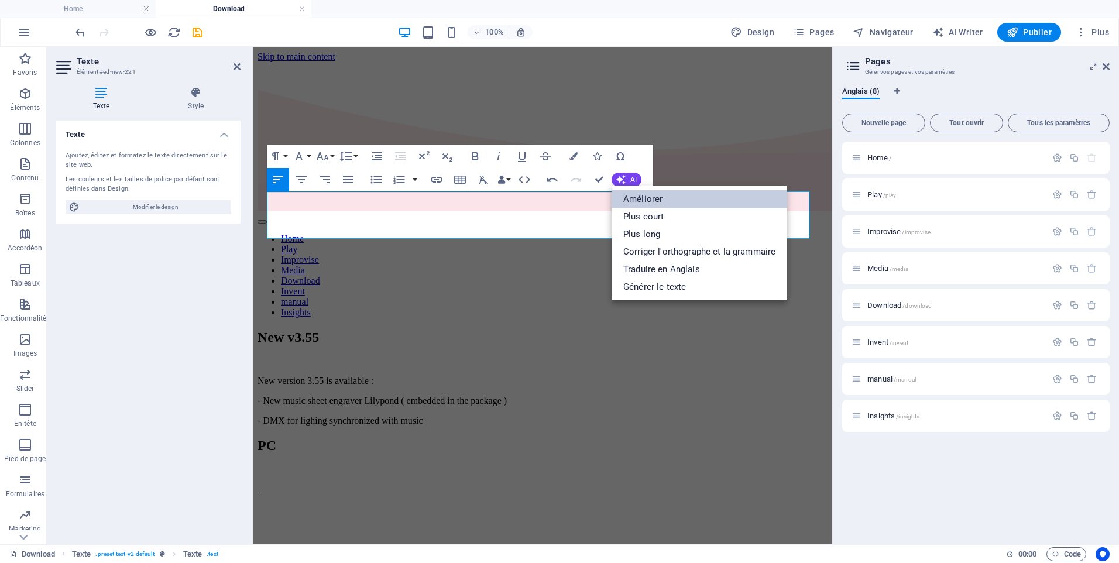
click at [632, 197] on link "Améliorer" at bounding box center [700, 199] width 176 height 18
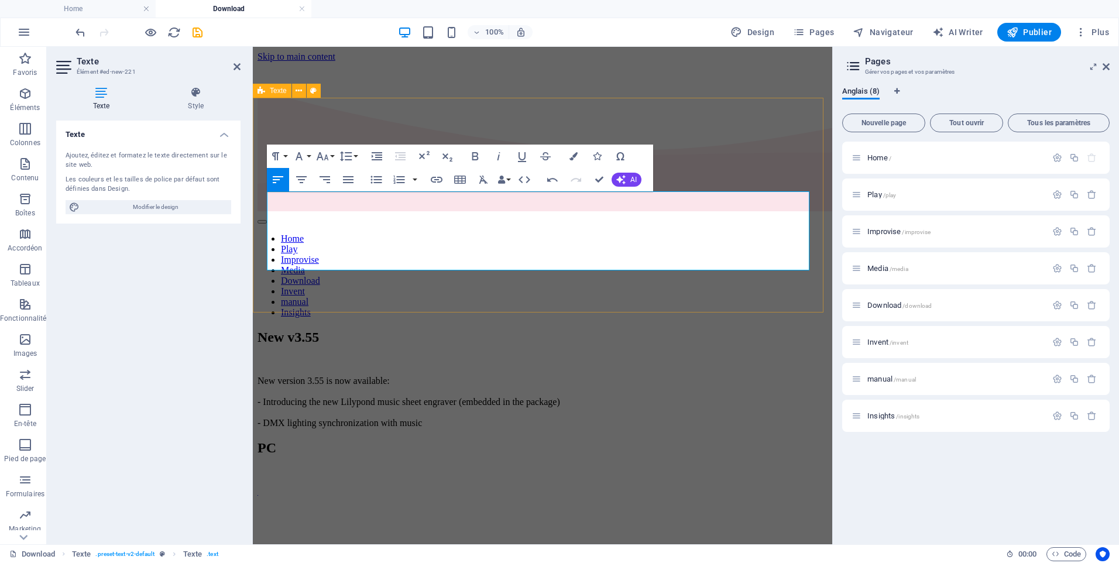
click at [549, 330] on div "New v3.55 New version 3.55 is now available: - Introducing the new Lilypond mus…" at bounding box center [543, 379] width 570 height 99
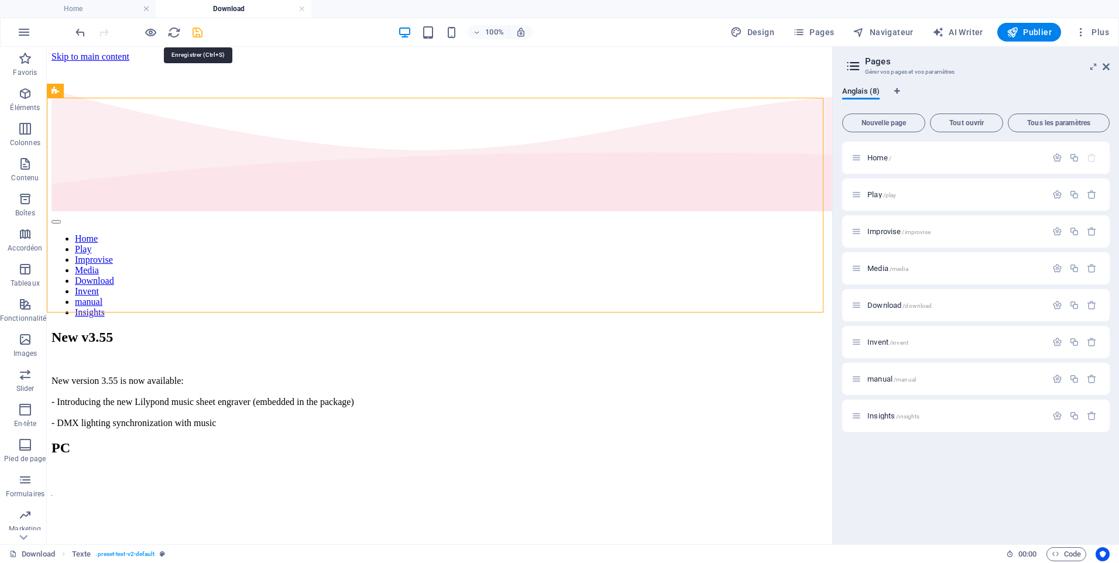
click at [197, 33] on icon "save" at bounding box center [197, 32] width 13 height 13
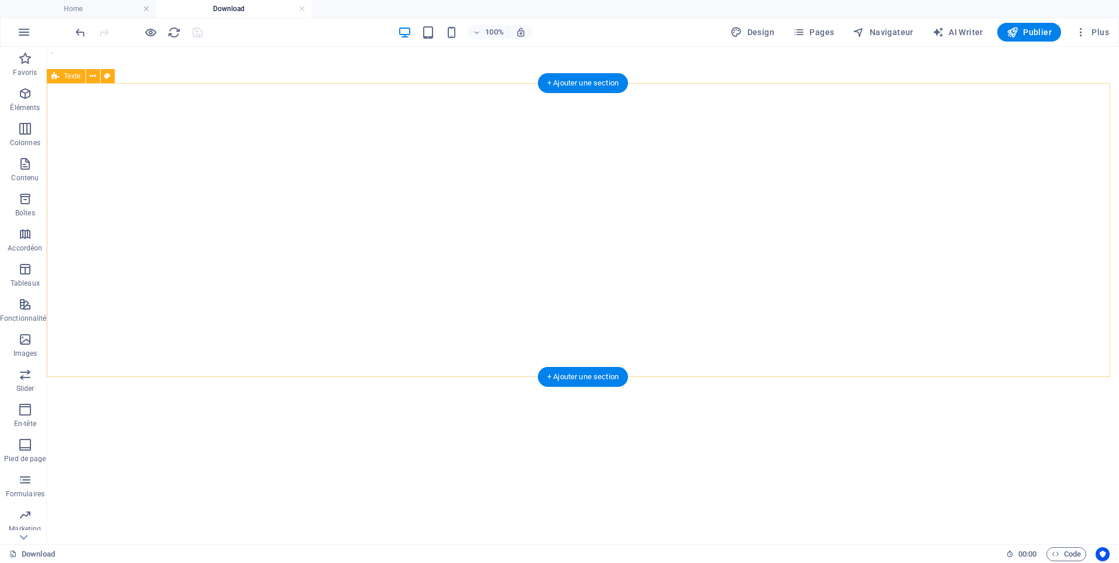
scroll to position [444, 0]
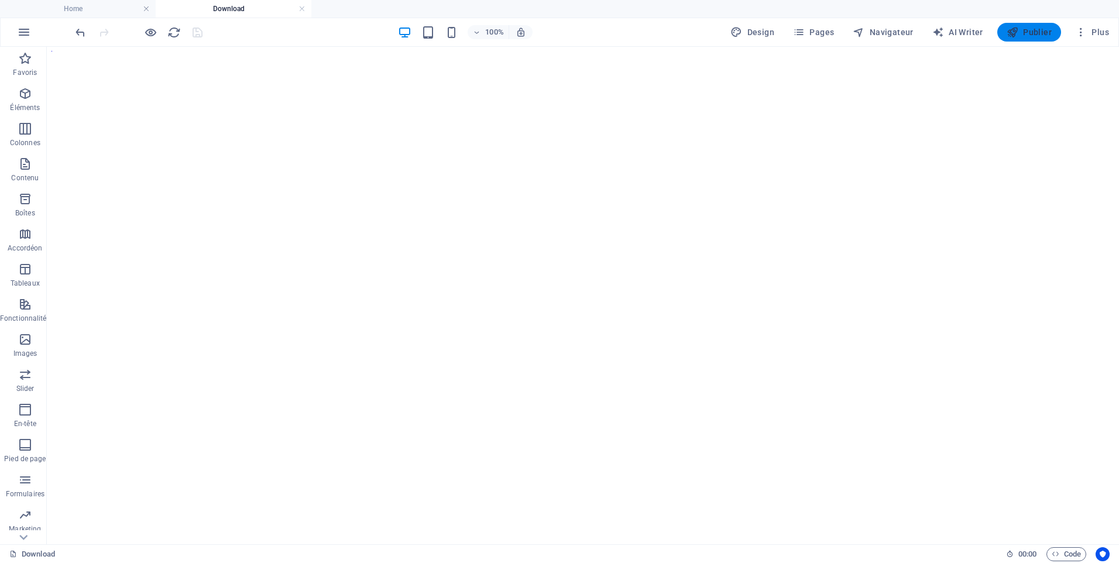
click at [1030, 34] on span "Publier" at bounding box center [1029, 32] width 45 height 12
